Goal: Information Seeking & Learning: Check status

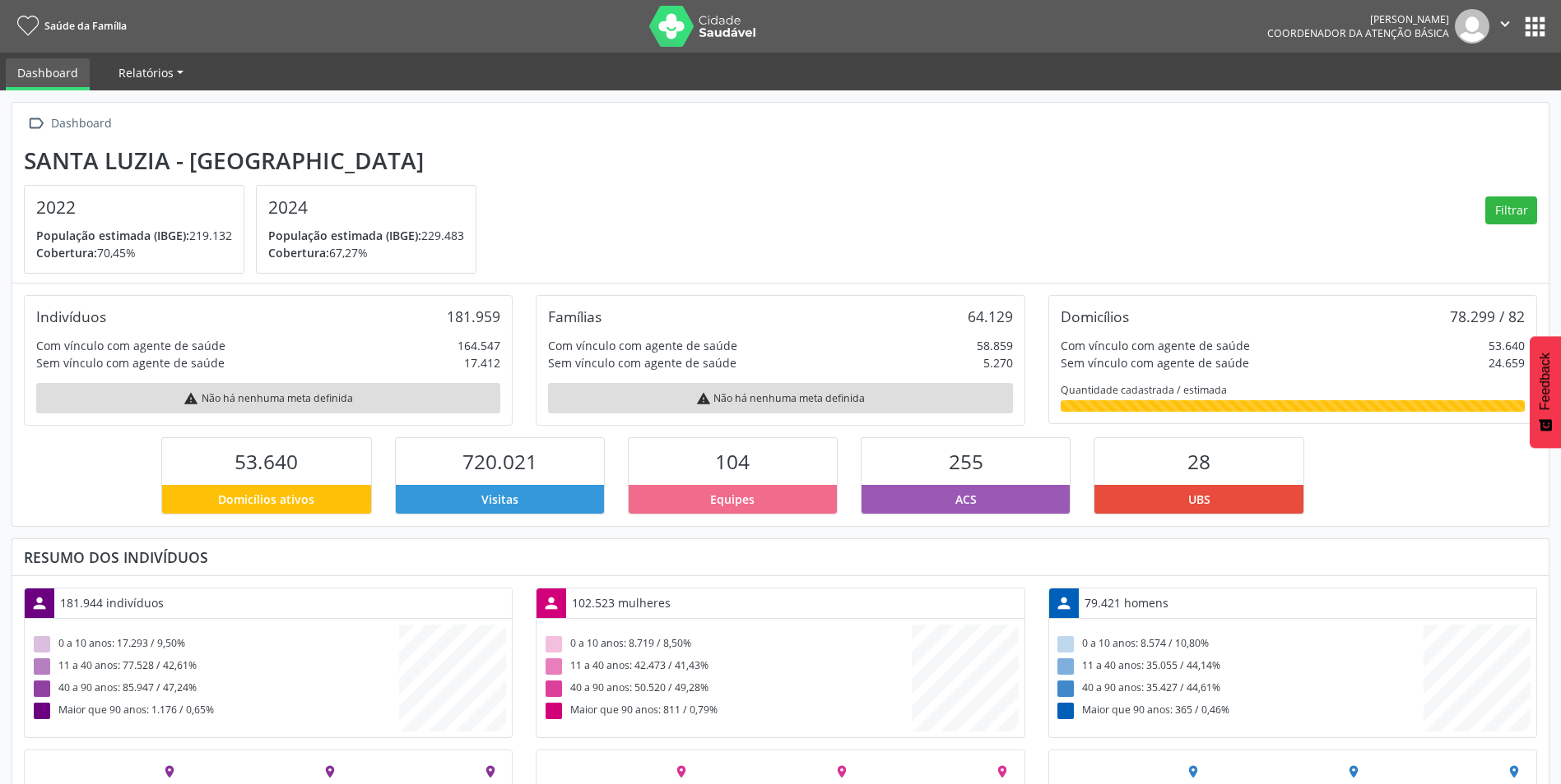
scroll to position [273, 512]
click at [162, 68] on span "Relatórios" at bounding box center [146, 73] width 55 height 16
drag, startPoint x: 659, startPoint y: 94, endPoint x: 770, endPoint y: 94, distance: 111.0
click at [659, 94] on div " Dashboard [GEOGRAPHIC_DATA] - MG 2022 População estimada (IBGE): 219.132 Cobe…" at bounding box center [780, 487] width 1561 height 795
click at [673, 26] on img at bounding box center [702, 26] width 107 height 41
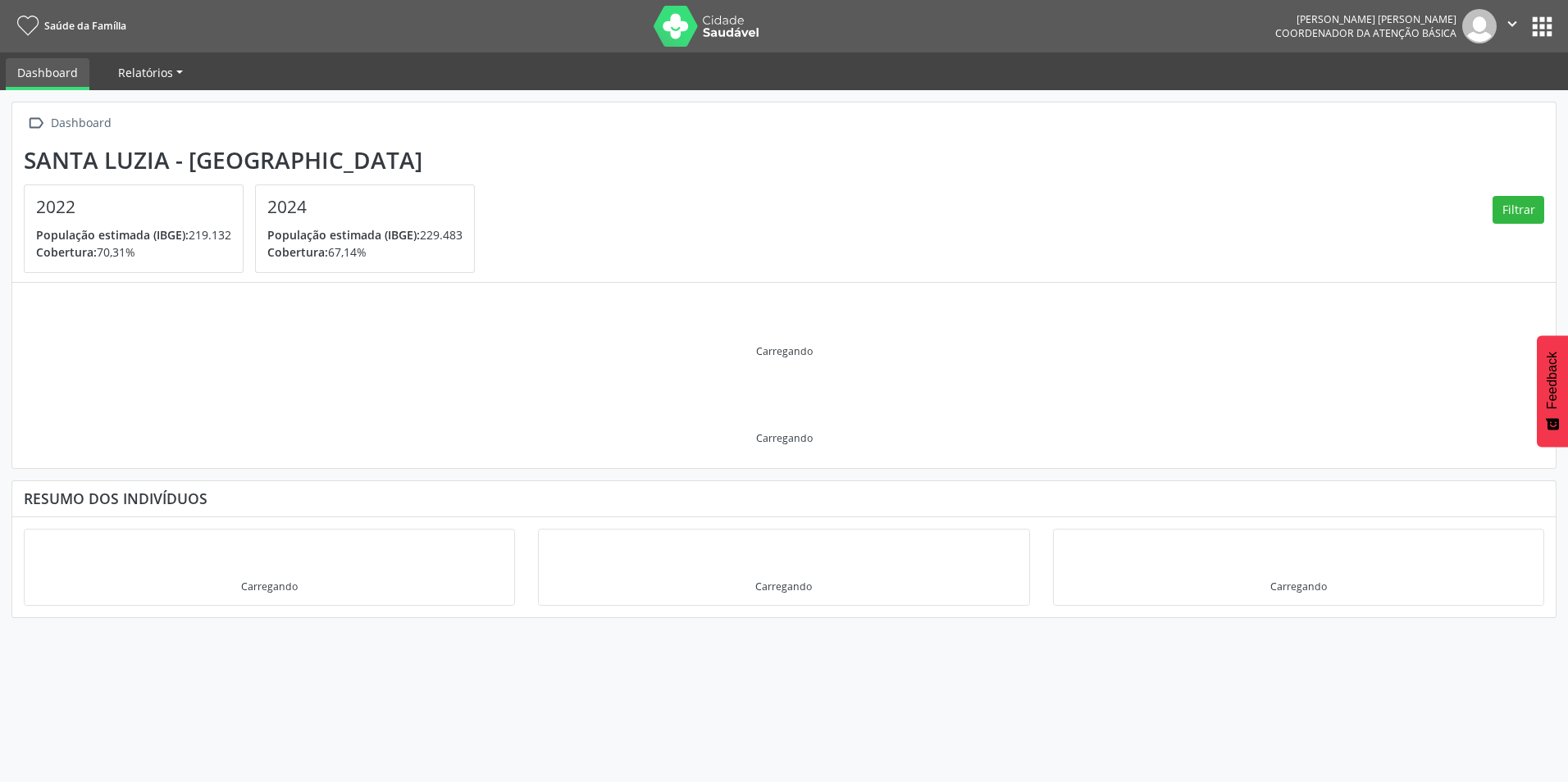
click at [174, 84] on link "Relatórios" at bounding box center [150, 72] width 88 height 29
click at [445, 71] on ul "Dashboard Relatórios Desfechos da visita" at bounding box center [784, 71] width 1568 height 38
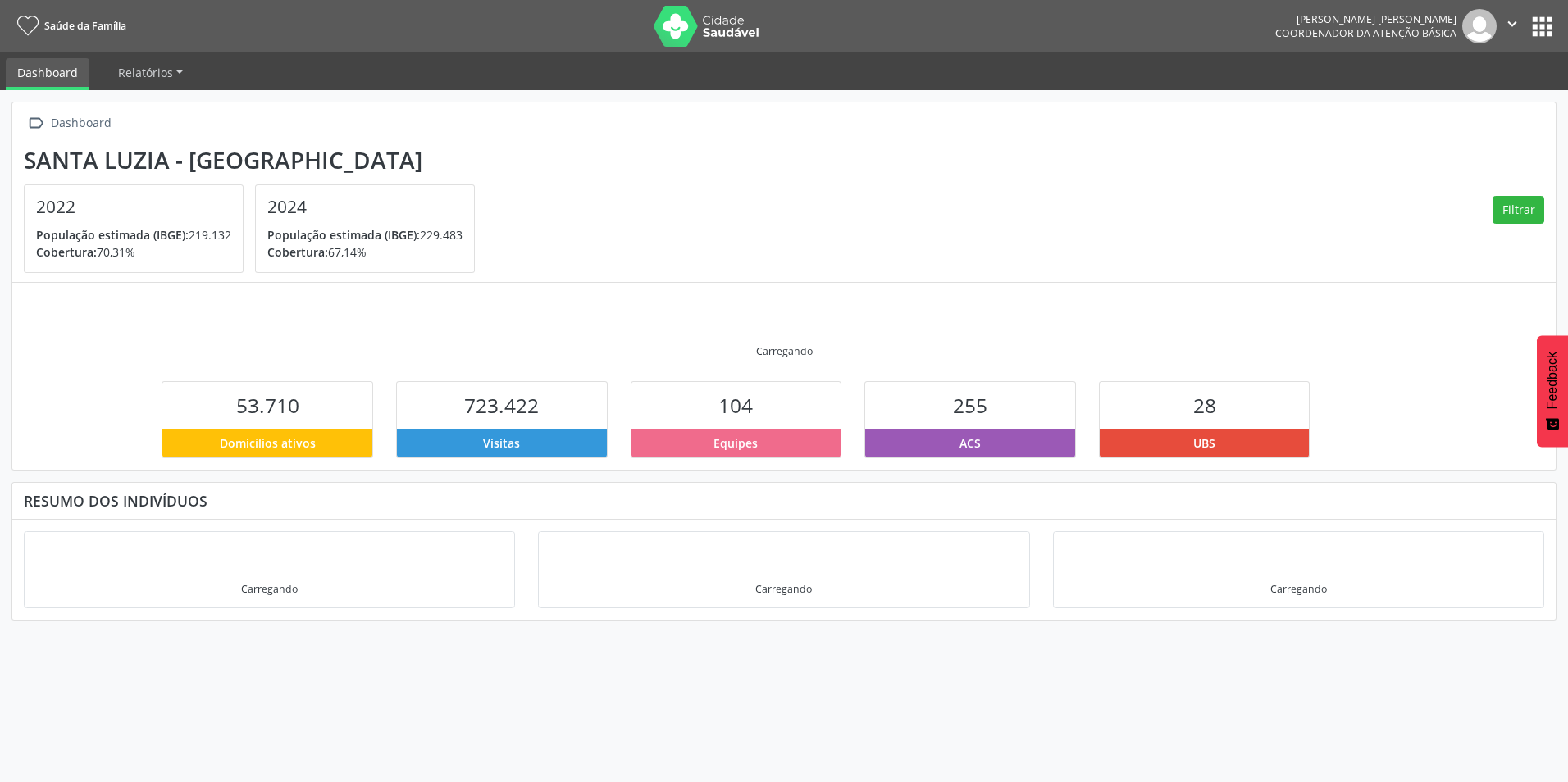
click at [1538, 21] on button "apps" at bounding box center [1542, 26] width 29 height 29
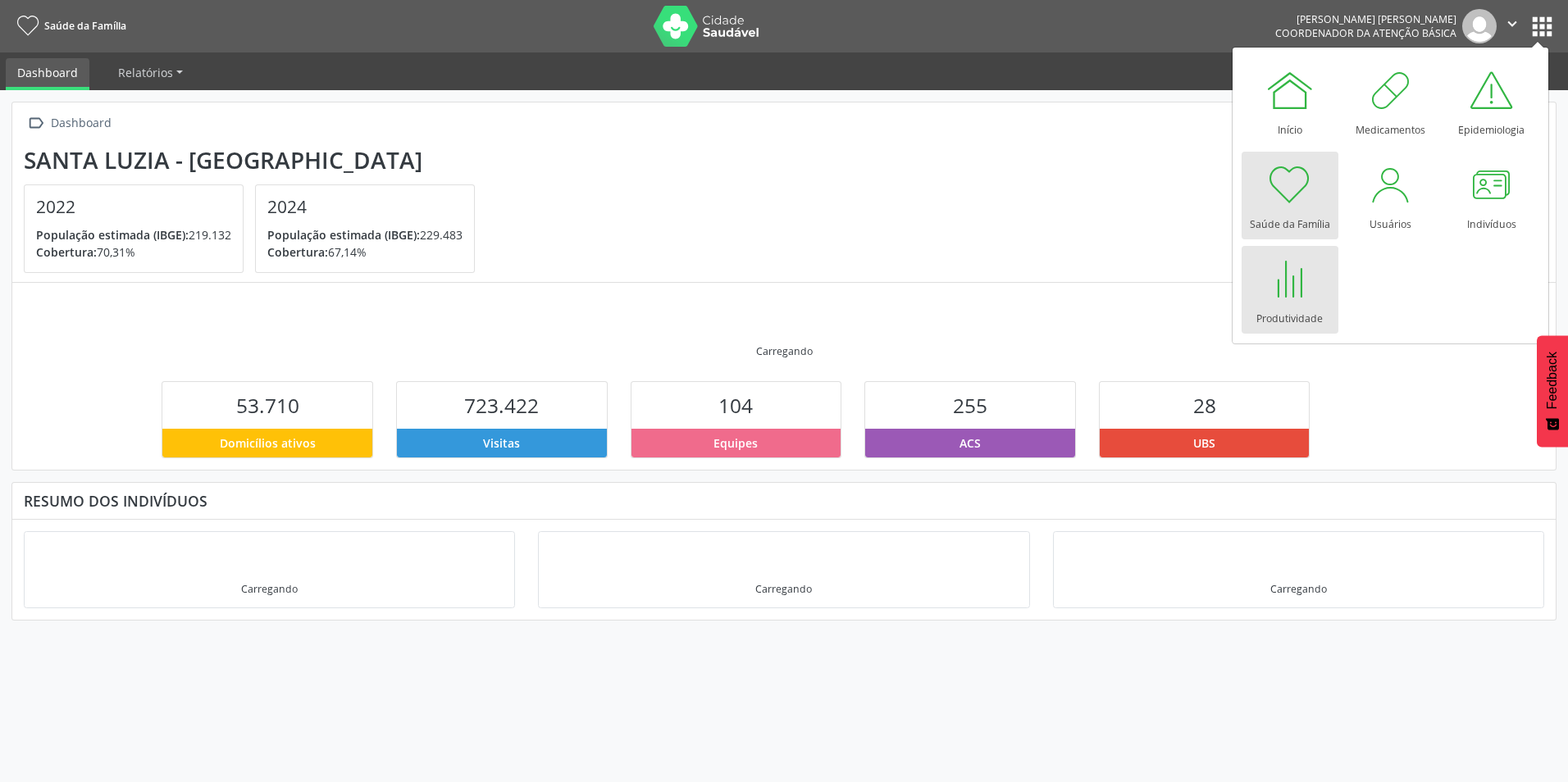
click at [1293, 291] on div at bounding box center [1290, 279] width 49 height 49
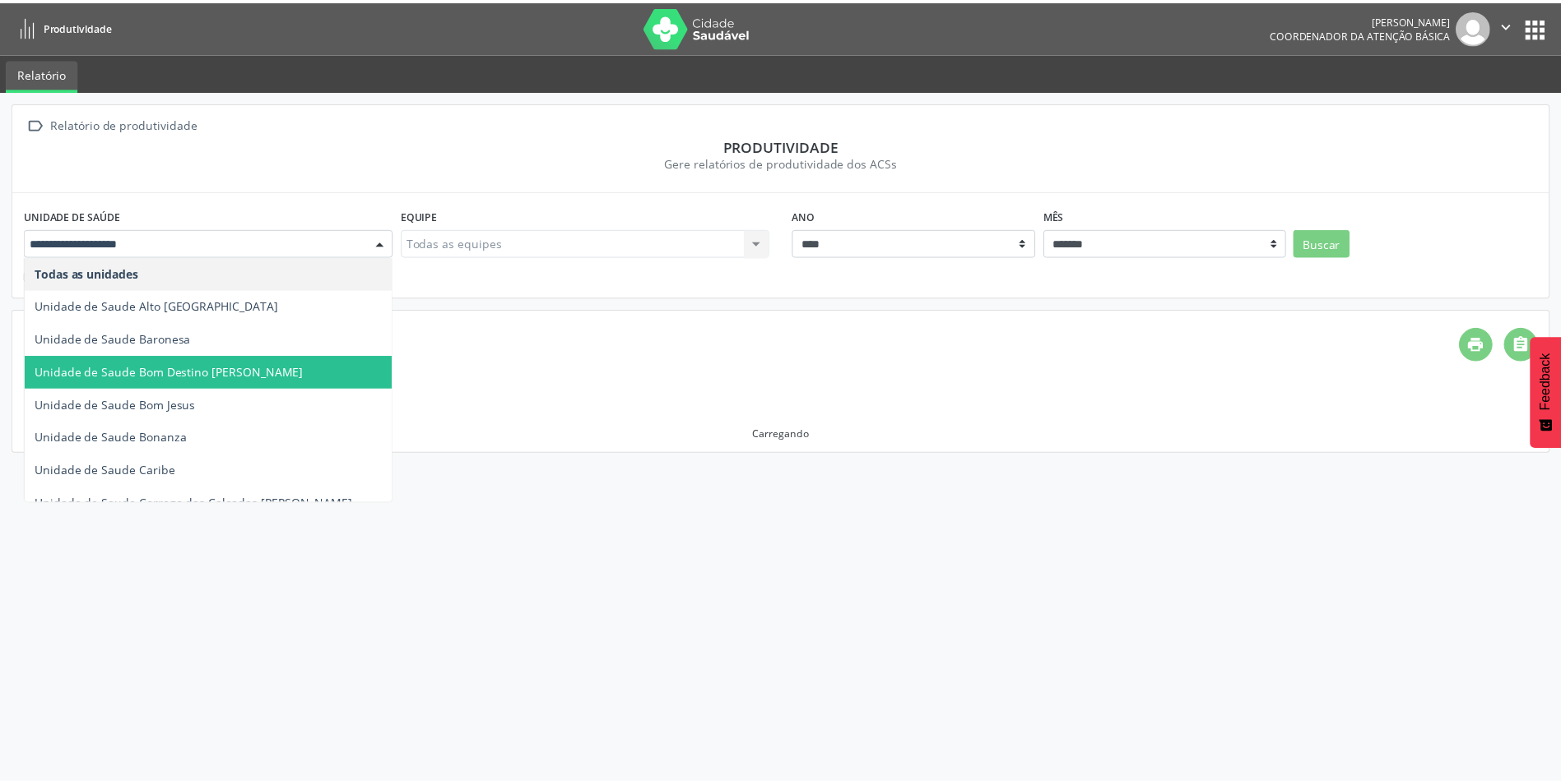
scroll to position [82, 0]
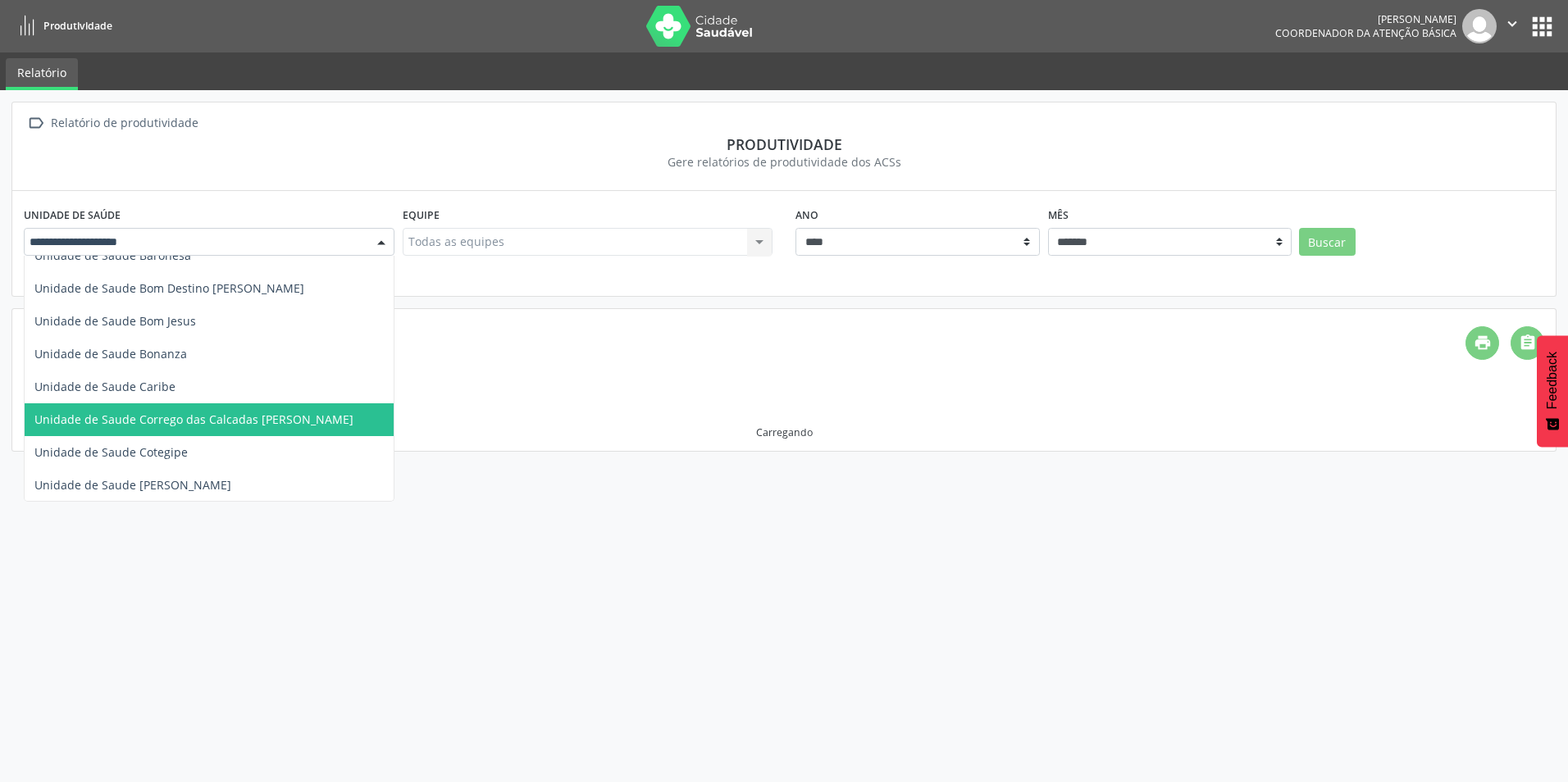
click at [281, 419] on span "Unidade de Saude Corrego das Calcadas Helena Ilario Pinto" at bounding box center [193, 420] width 319 height 16
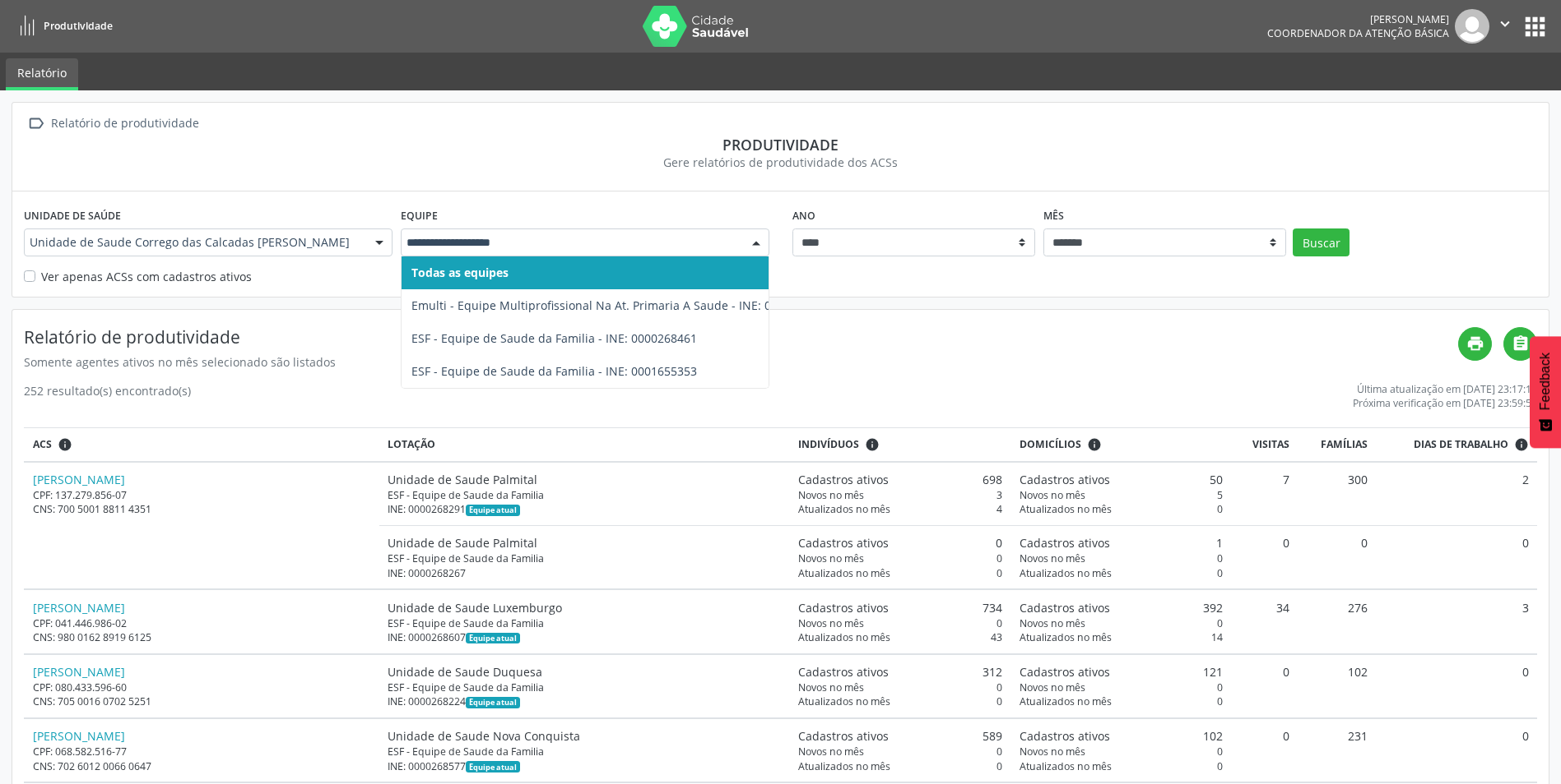
click at [644, 170] on div "Gere relatórios de produtividade dos ACSs" at bounding box center [780, 163] width 1513 height 18
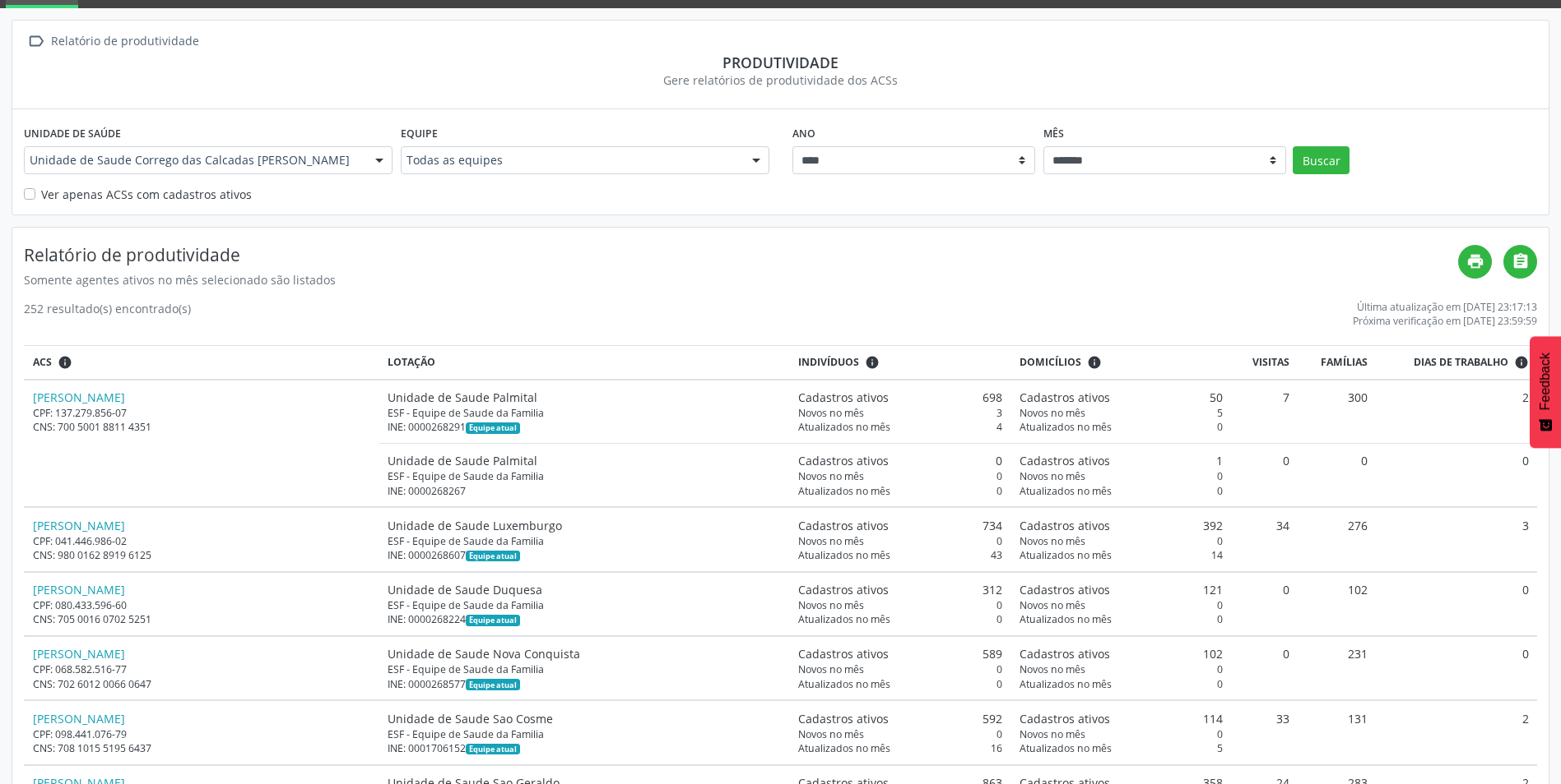
scroll to position [0, 0]
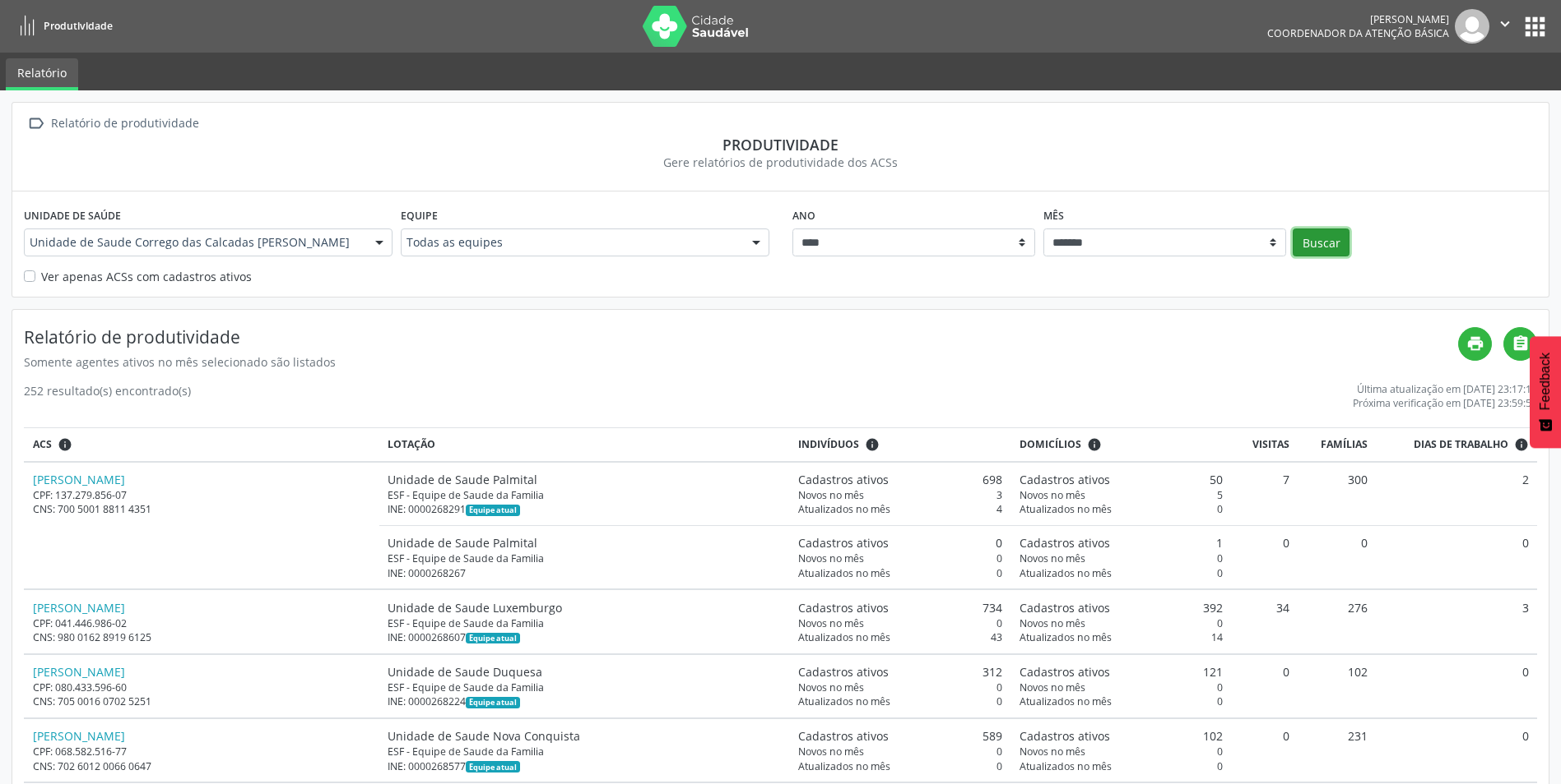
click at [1336, 248] on button "Buscar" at bounding box center [1321, 243] width 56 height 28
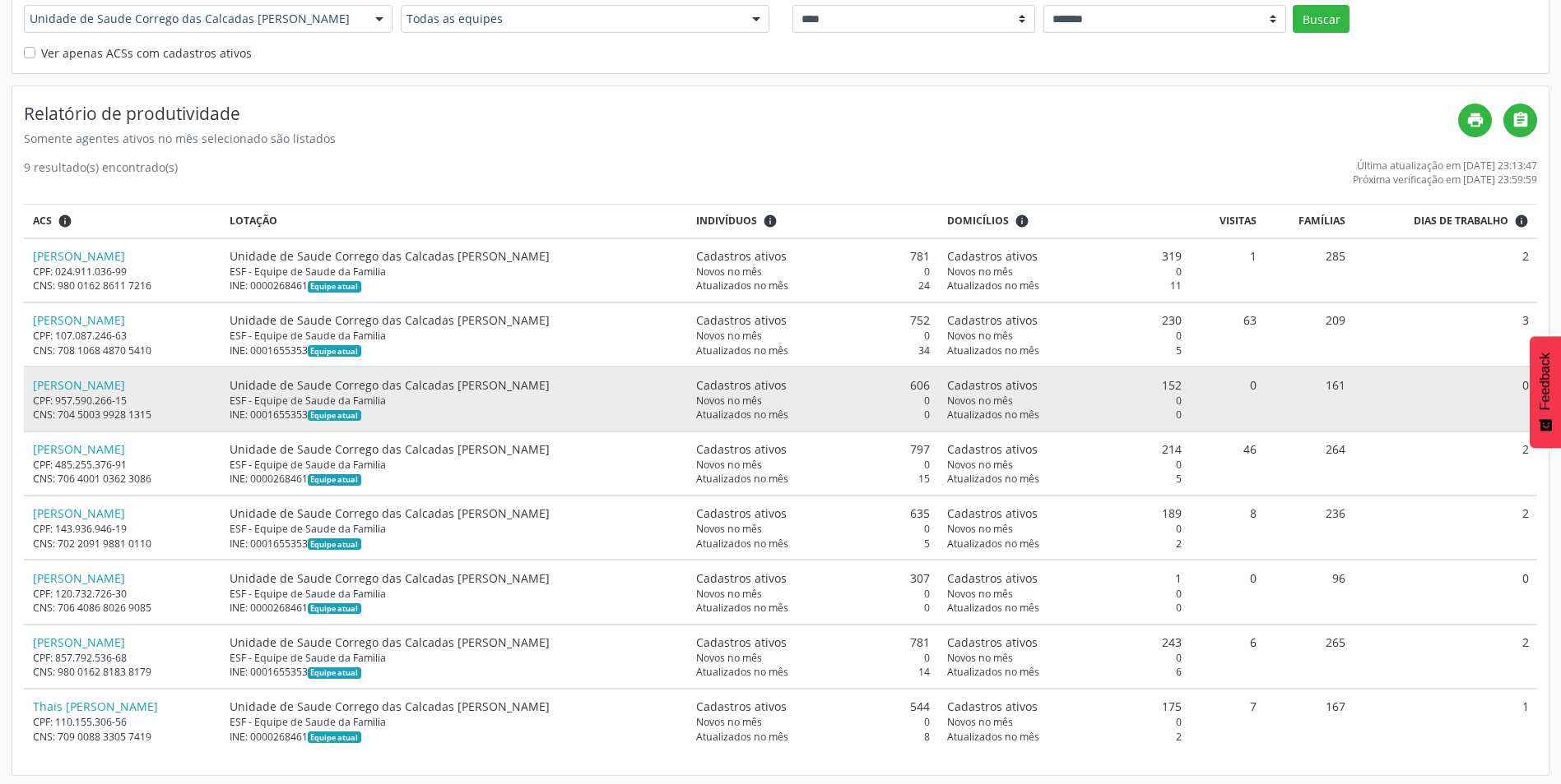
scroll to position [227, 0]
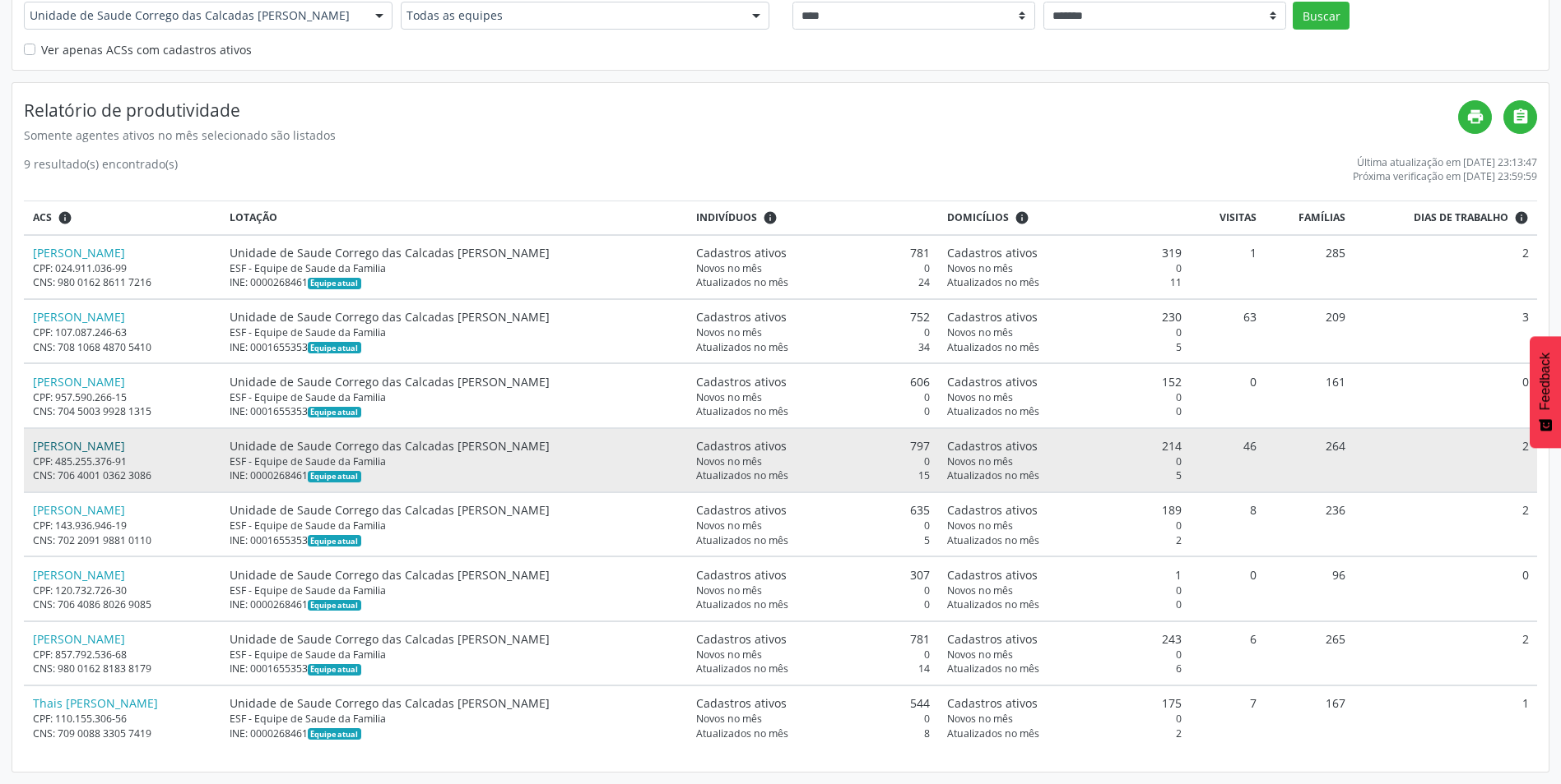
click at [86, 453] on link "Elaine Valquiria de Oliveira" at bounding box center [78, 446] width 92 height 16
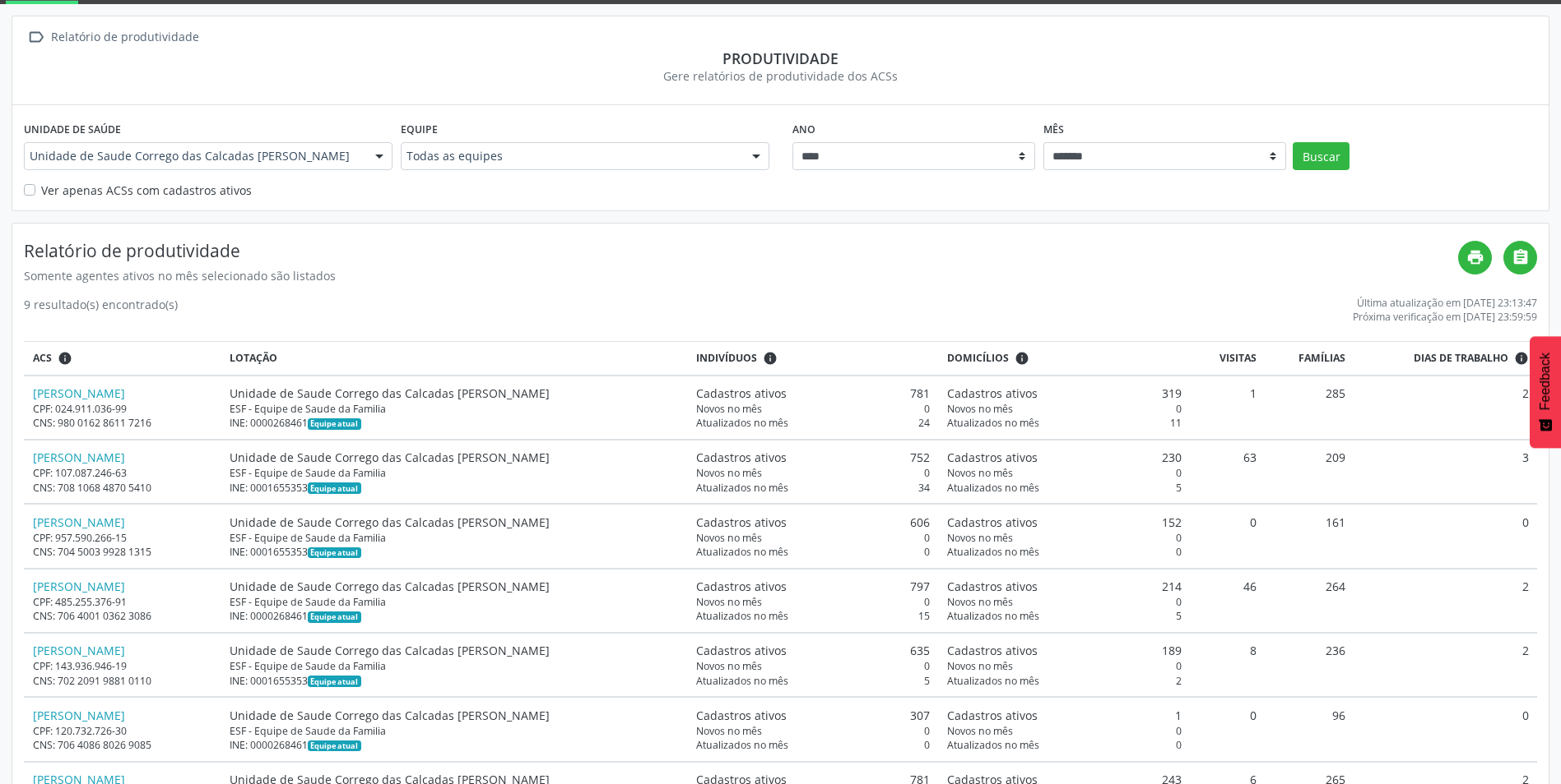
scroll to position [0, 0]
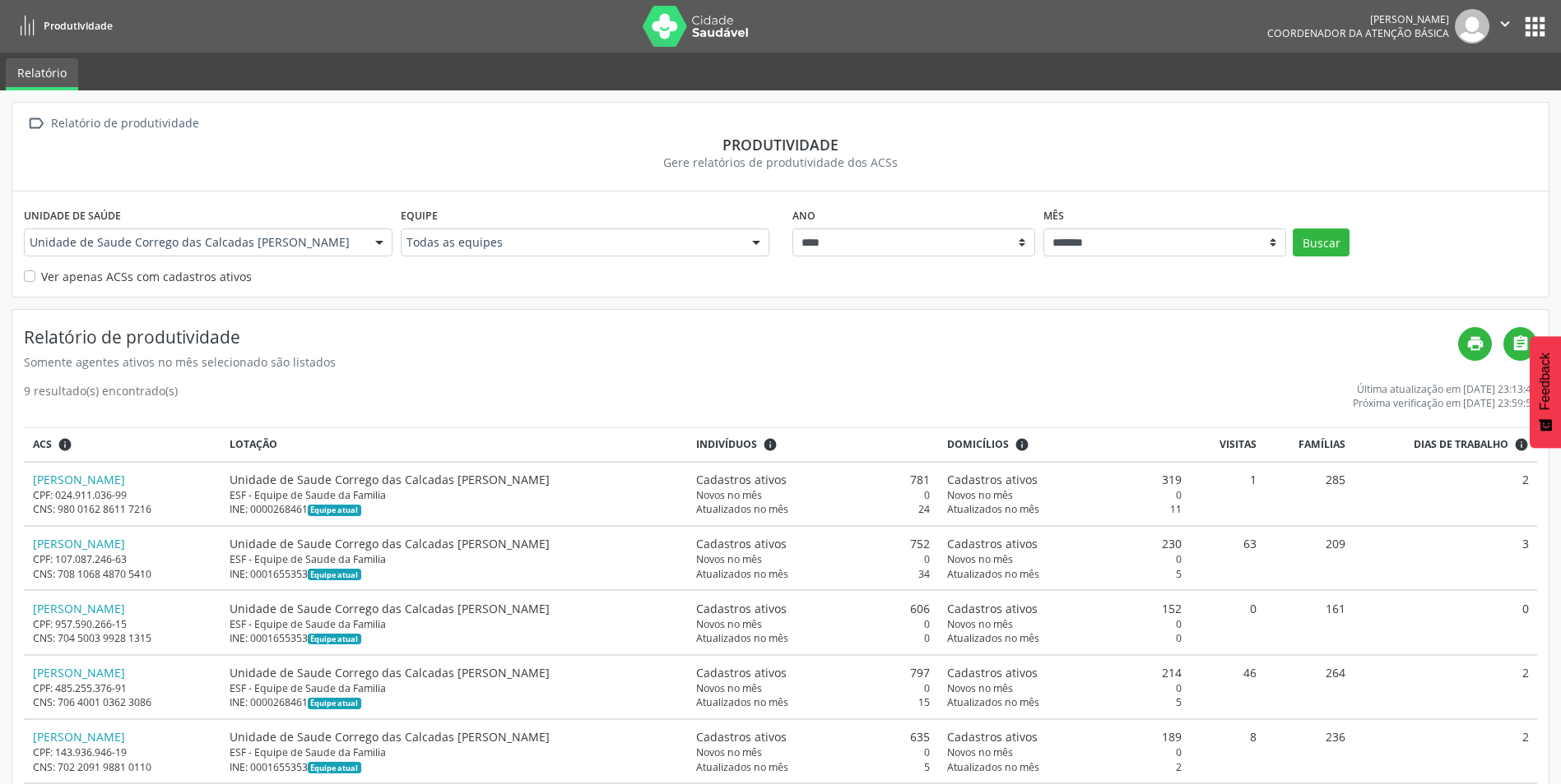
click at [703, 18] on img at bounding box center [696, 26] width 107 height 41
